Goal: Check status

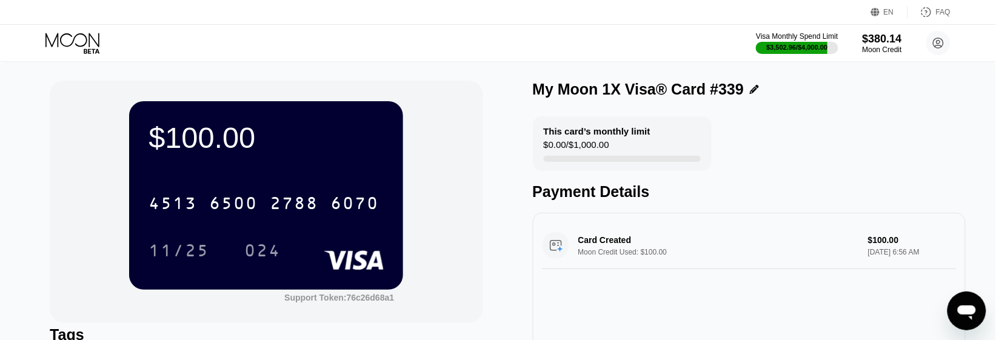
click at [76, 34] on icon at bounding box center [73, 43] width 56 height 21
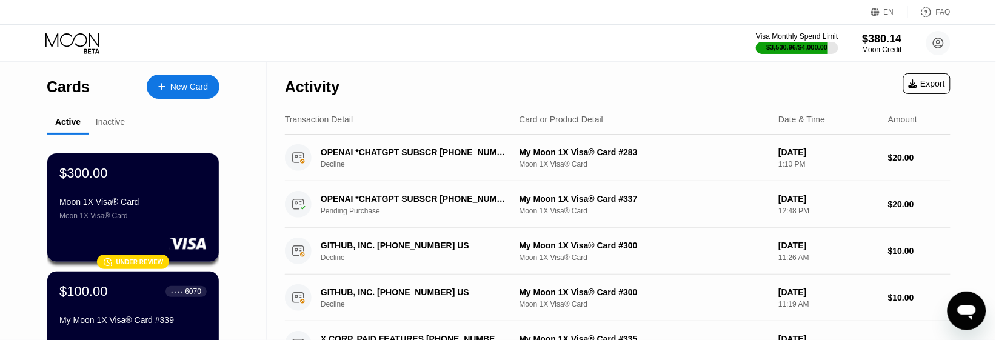
click at [229, 36] on div "Visa Monthly Spend Limit $3,530.96 / $4,000.00 $380.14 Moon Credit Eran Nik nik…" at bounding box center [498, 43] width 996 height 36
